Goal: Task Accomplishment & Management: Use online tool/utility

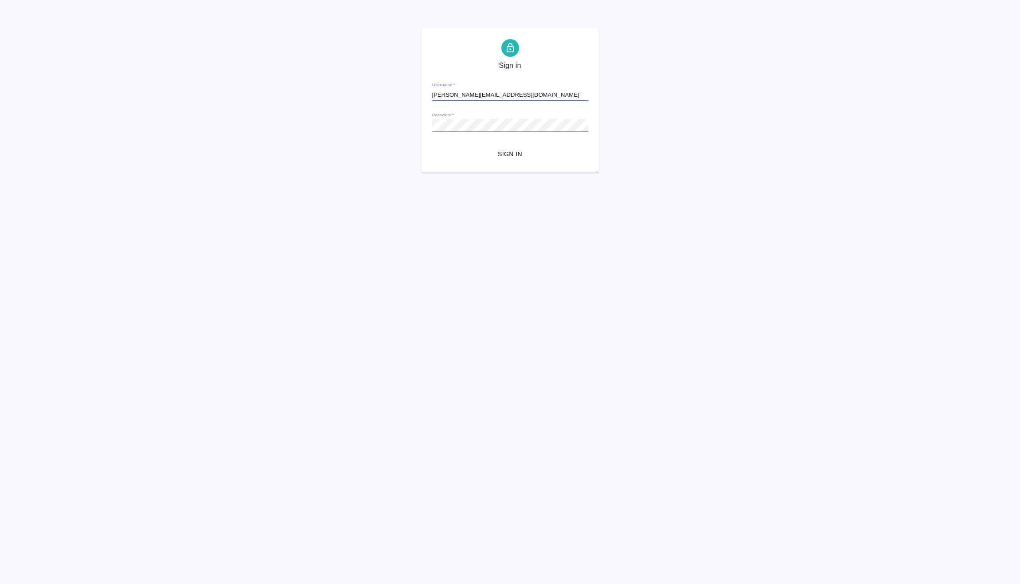
click at [508, 152] on span "Sign in" at bounding box center [510, 154] width 142 height 11
click at [519, 147] on button "Sign in" at bounding box center [510, 154] width 156 height 16
click at [527, 93] on input "[PERSON_NAME][EMAIL_ADDRESS][DOMAIN_NAME]" at bounding box center [510, 95] width 156 height 12
click at [522, 149] on span "Sign in" at bounding box center [510, 154] width 142 height 11
click at [344, 129] on div "Sign in Username   * e.vasilev@awatera.com Password   * urlPath   * / Sign in" at bounding box center [510, 100] width 1020 height 144
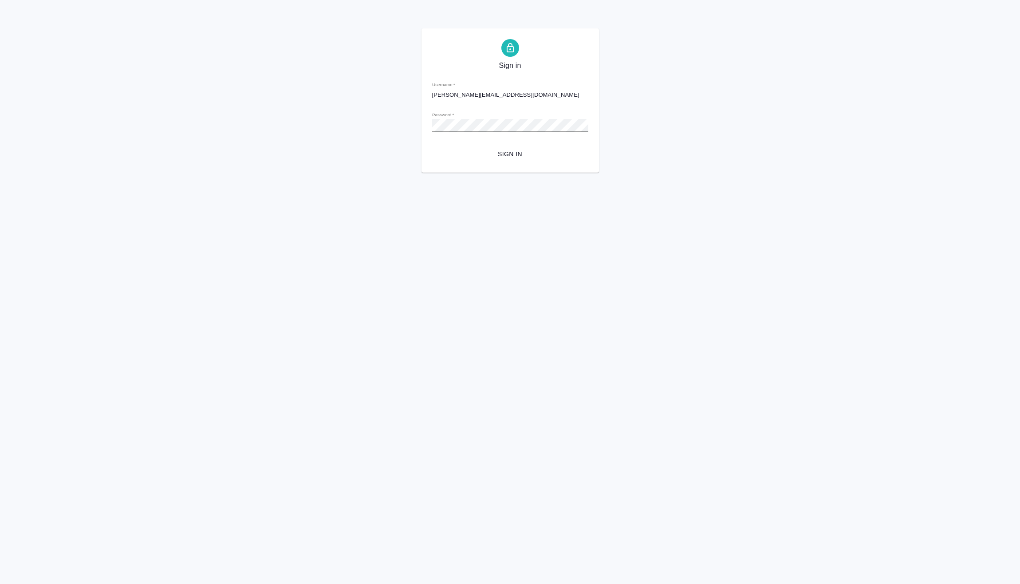
click at [370, 171] on div "Sign in Username   * e.vasilev@awatera.com Password   * urlPath   * / Sign in" at bounding box center [510, 100] width 1020 height 144
click at [511, 157] on span "Sign in" at bounding box center [510, 154] width 142 height 11
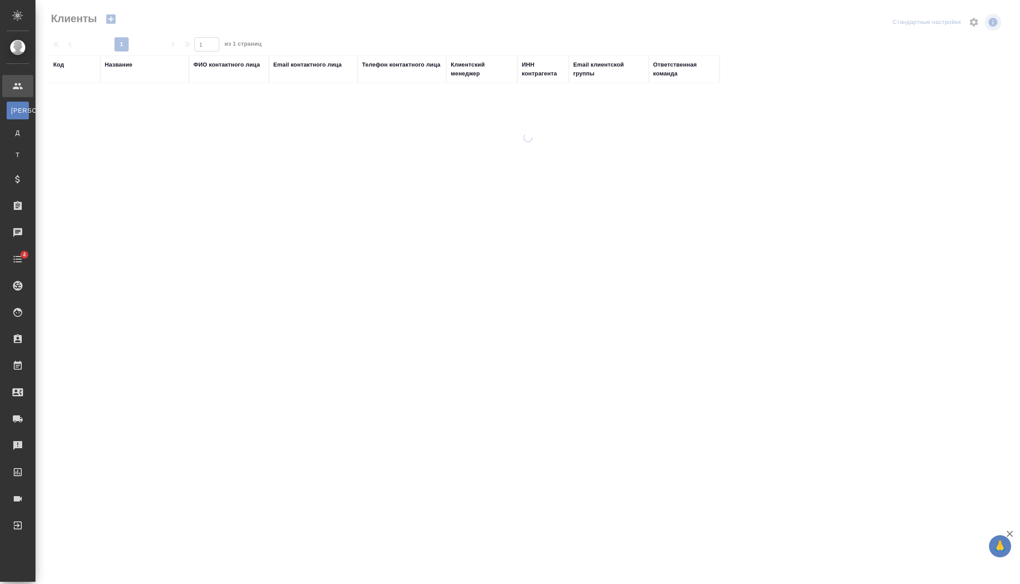
select select "RU"
